Goal: Manage account settings

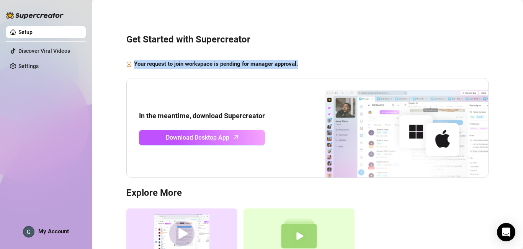
drag, startPoint x: 312, startPoint y: 65, endPoint x: 133, endPoint y: 68, distance: 179.7
click at [133, 68] on div "Your request to join workspace is pending for manager approval." at bounding box center [307, 64] width 362 height 9
copy strong "Your request to join workspace is pending for manager approval."
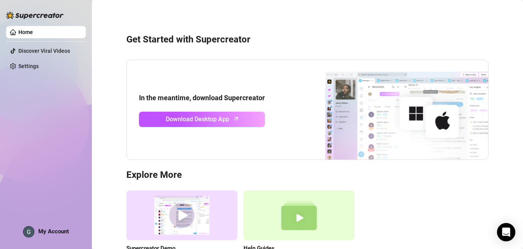
click at [39, 64] on link "Settings" at bounding box center [28, 66] width 20 height 6
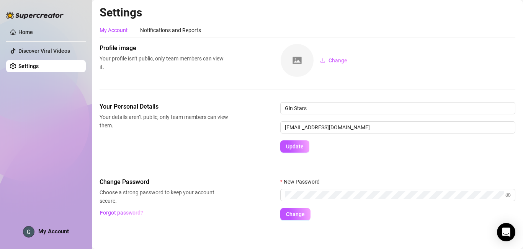
click at [48, 231] on span "My Account" at bounding box center [53, 231] width 31 height 7
click at [212, 112] on div "Your Personal Details Your details aren’t public, only team members can view th…" at bounding box center [164, 116] width 129 height 28
click at [303, 213] on span "Change" at bounding box center [295, 215] width 19 height 6
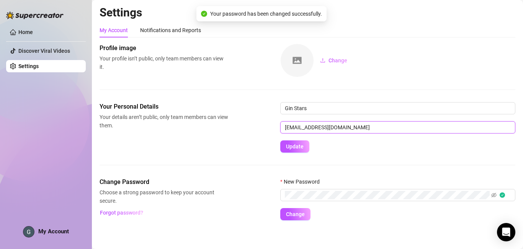
drag, startPoint x: 272, startPoint y: 130, endPoint x: 231, endPoint y: 137, distance: 42.5
click at [231, 137] on div "Your Personal Details Your details aren’t public, only team members can view th…" at bounding box center [308, 127] width 416 height 51
